Goal: Information Seeking & Learning: Find specific fact

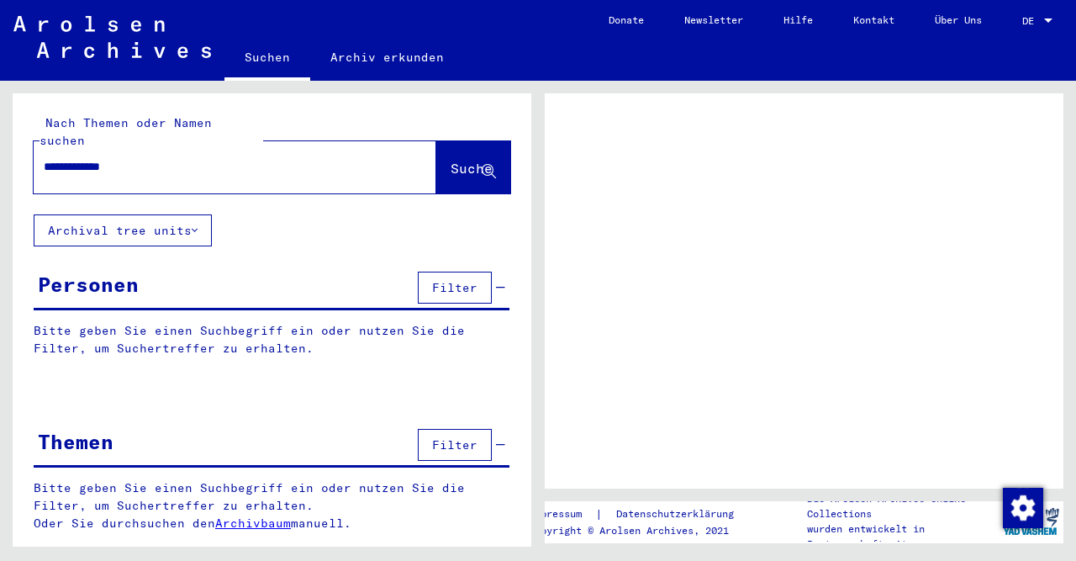
type input "**********"
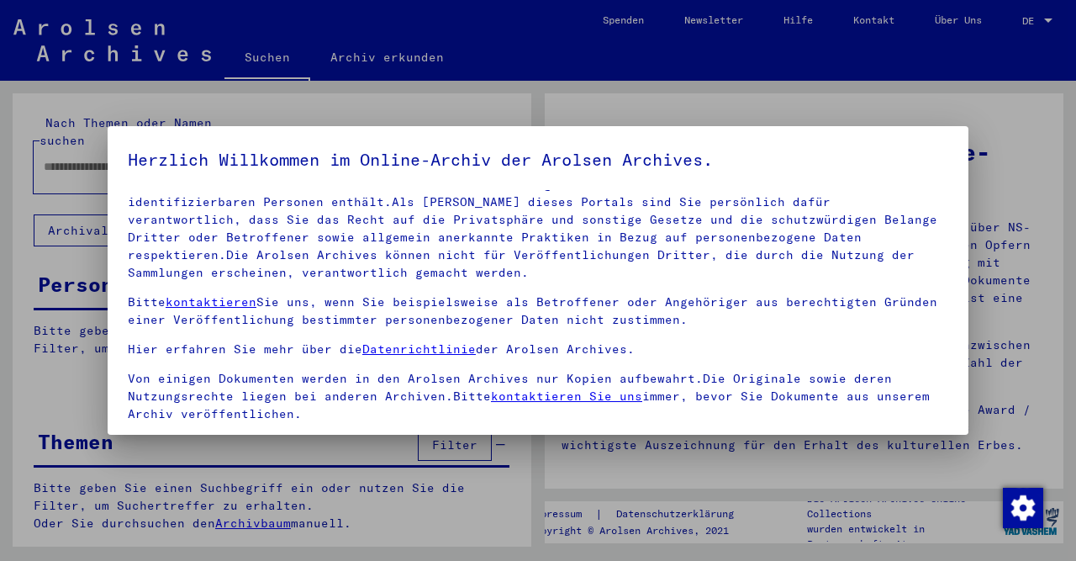
scroll to position [140, 0]
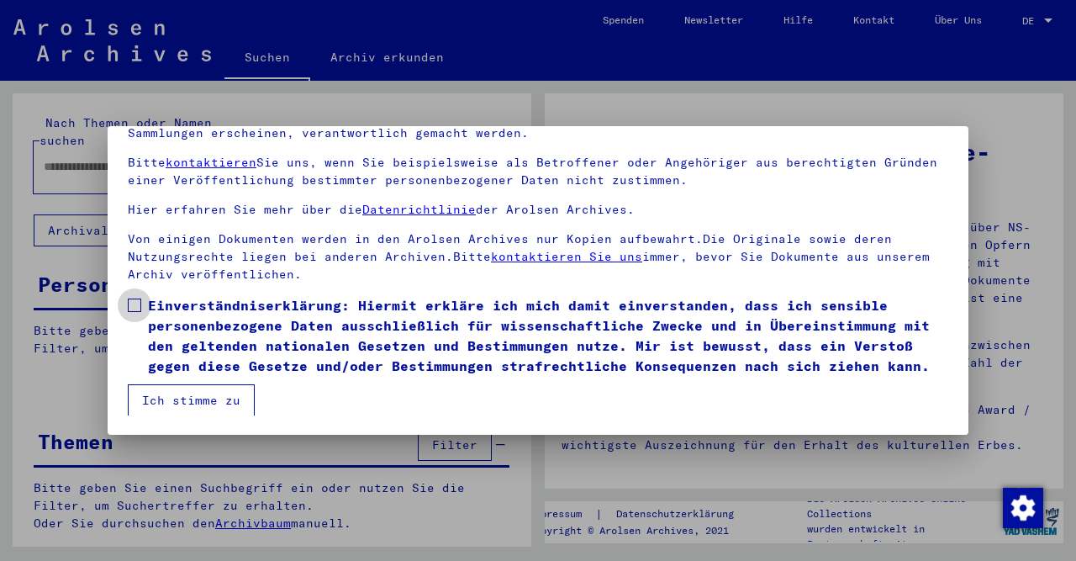
click at [154, 314] on span "Einverständniserklärung: Hiermit erkläre ich mich damit einverstanden, dass ich…" at bounding box center [548, 335] width 800 height 81
click at [204, 398] on button "Ich stimme zu" at bounding box center [191, 400] width 127 height 32
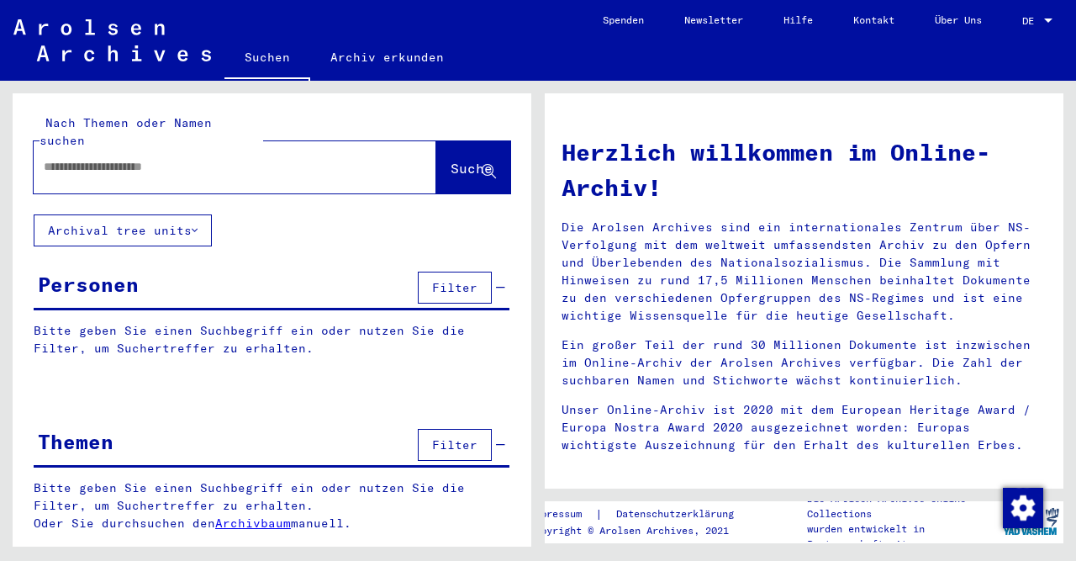
click at [339, 166] on div at bounding box center [210, 167] width 352 height 38
click at [272, 158] on input "text" at bounding box center [215, 167] width 342 height 18
type input "**********"
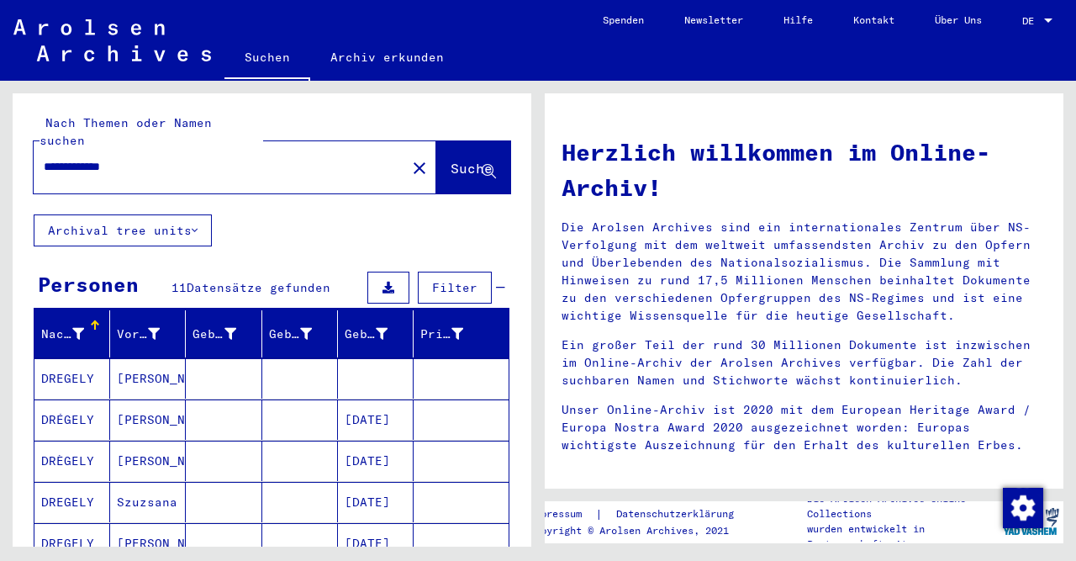
click at [113, 441] on mat-cell "[PERSON_NAME]" at bounding box center [148, 461] width 76 height 40
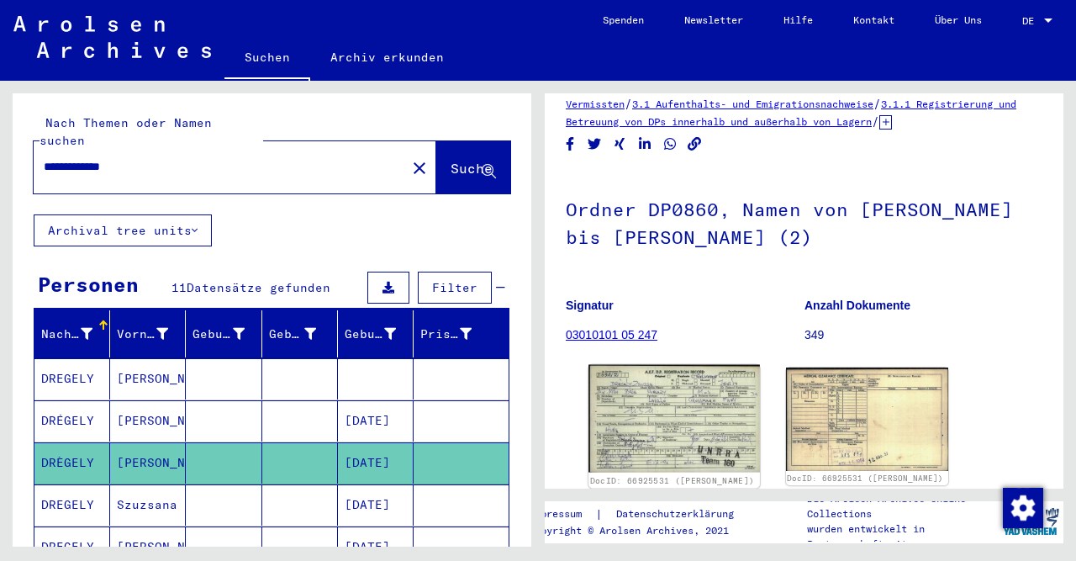
scroll to position [212, 0]
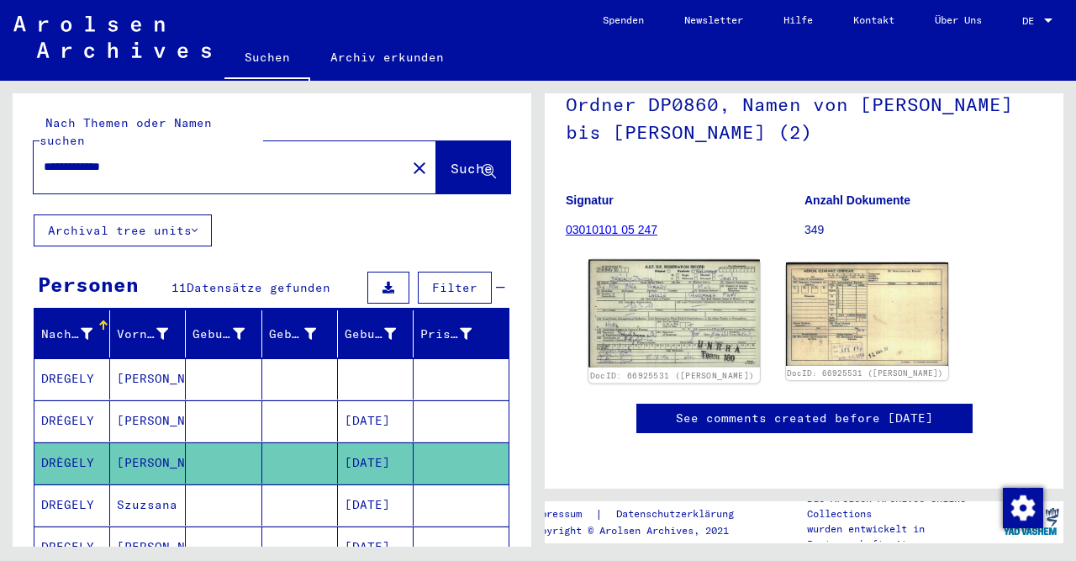
click at [658, 270] on img at bounding box center [673, 314] width 171 height 108
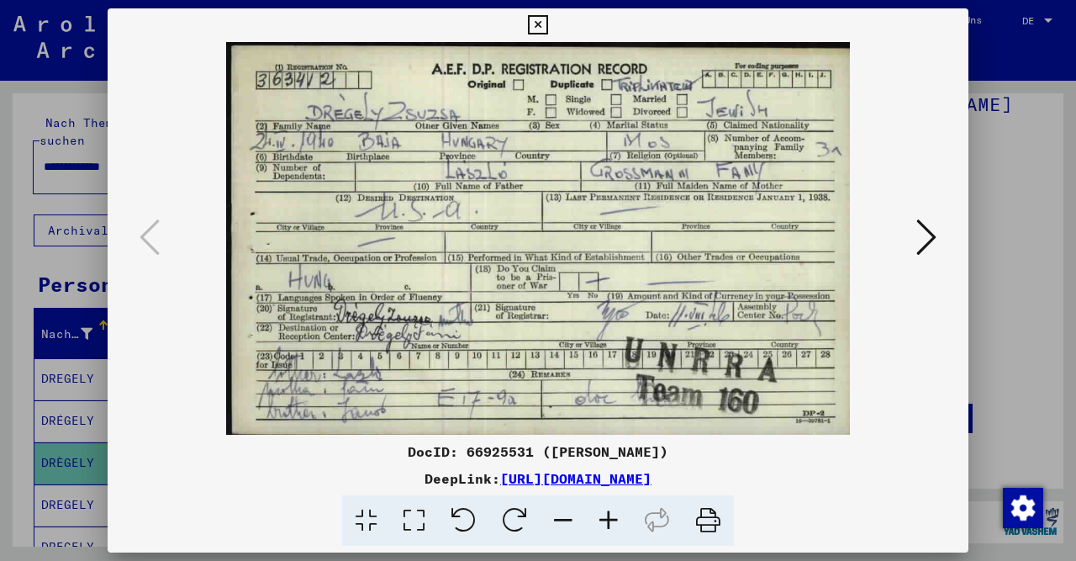
click at [924, 230] on icon at bounding box center [926, 237] width 20 height 40
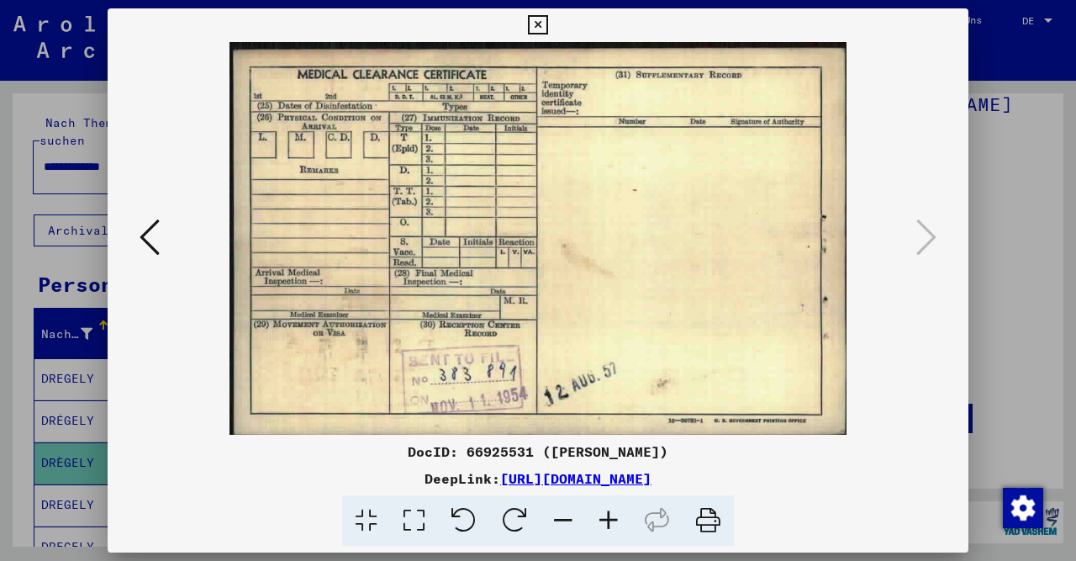
click at [161, 227] on button at bounding box center [150, 238] width 30 height 48
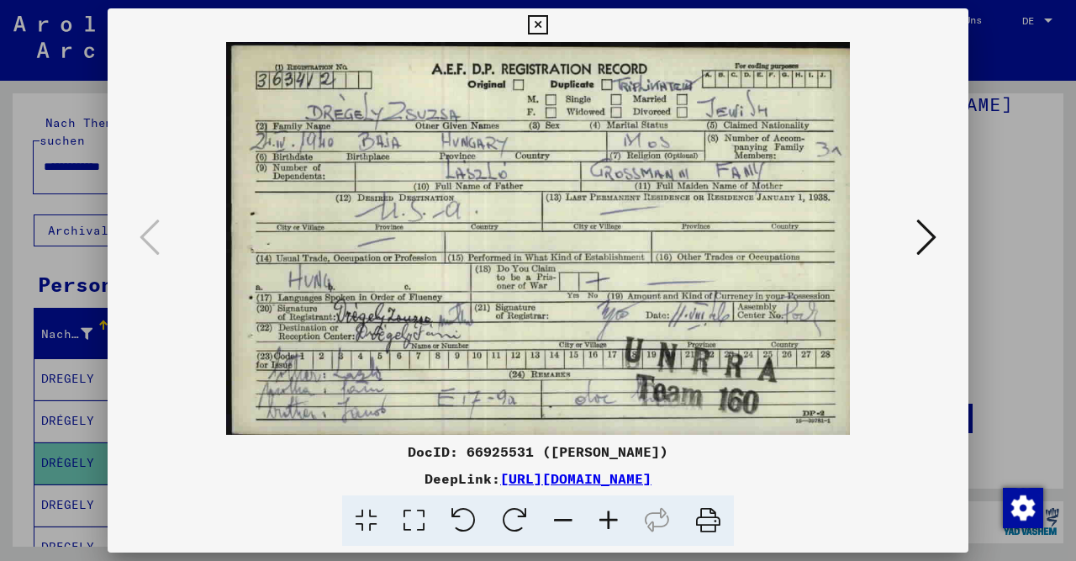
click at [40, 161] on div at bounding box center [538, 280] width 1076 height 561
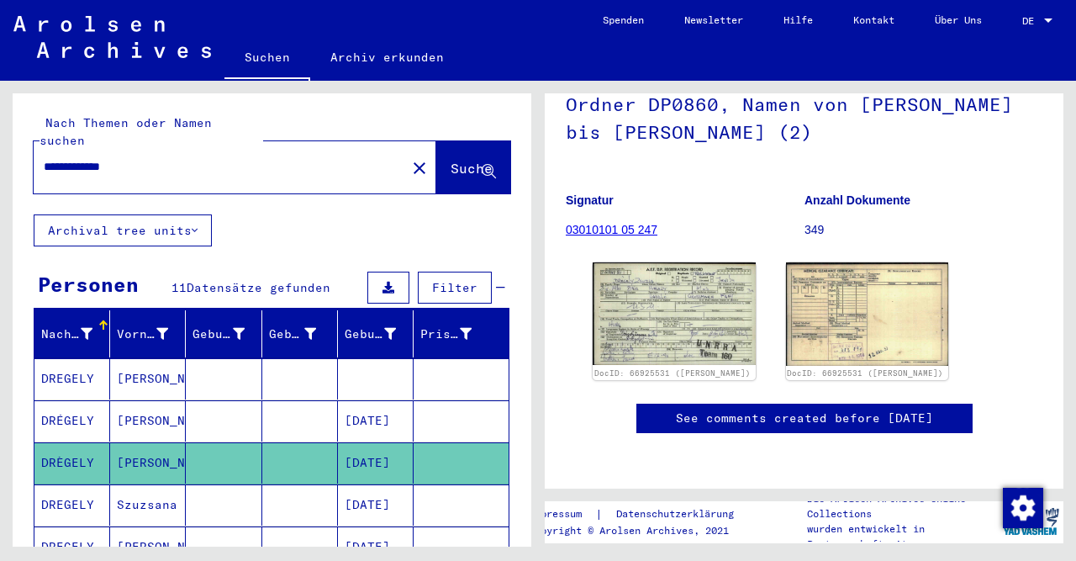
scroll to position [0, 0]
